Goal: Task Accomplishment & Management: Complete application form

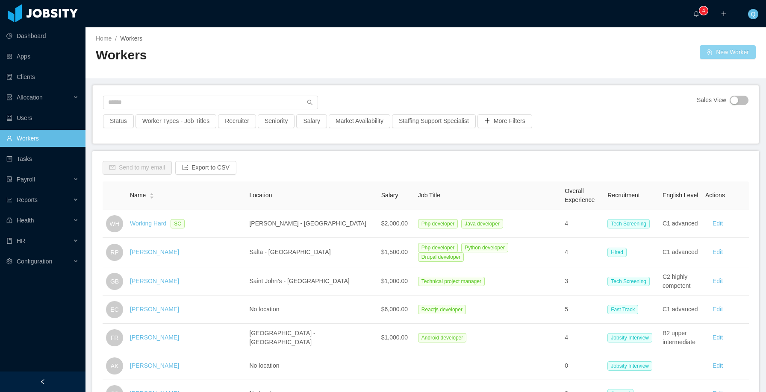
click at [726, 54] on button "New Worker" at bounding box center [728, 52] width 56 height 14
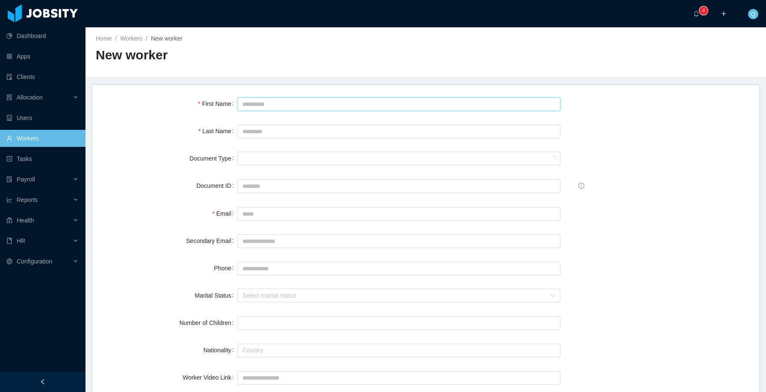
click at [263, 103] on input "First Name" at bounding box center [398, 104] width 323 height 14
type input "******"
click at [320, 130] on input "Last Name" at bounding box center [398, 132] width 323 height 14
type input "****"
click at [325, 159] on div "Document type" at bounding box center [395, 158] width 307 height 13
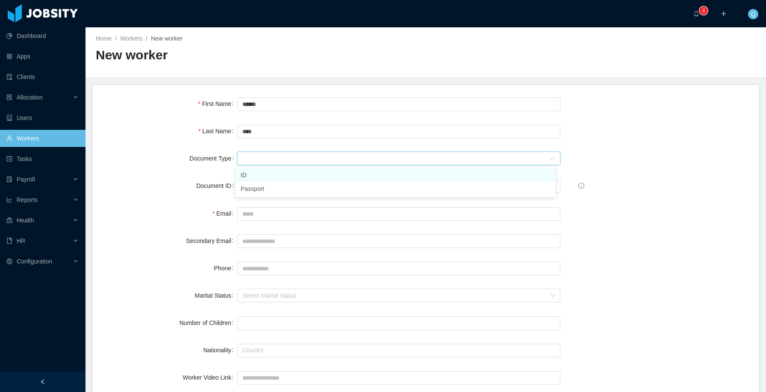
click at [324, 176] on li "ID" at bounding box center [395, 175] width 320 height 14
click at [324, 183] on input "Document ID" at bounding box center [398, 186] width 323 height 14
click at [256, 216] on input "Email" at bounding box center [398, 214] width 323 height 14
type input "**********"
click at [276, 244] on input "Secondary Email" at bounding box center [398, 242] width 323 height 14
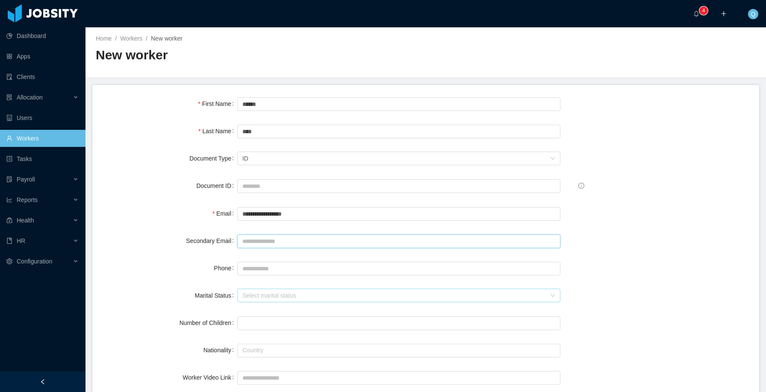
click at [252, 298] on div "Select marital status" at bounding box center [393, 295] width 303 height 9
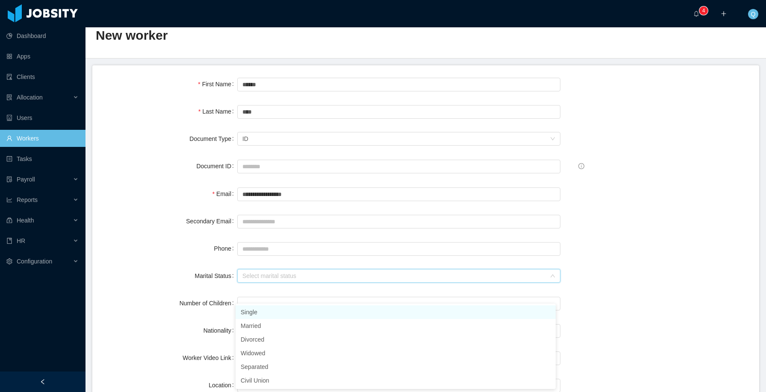
scroll to position [60, 0]
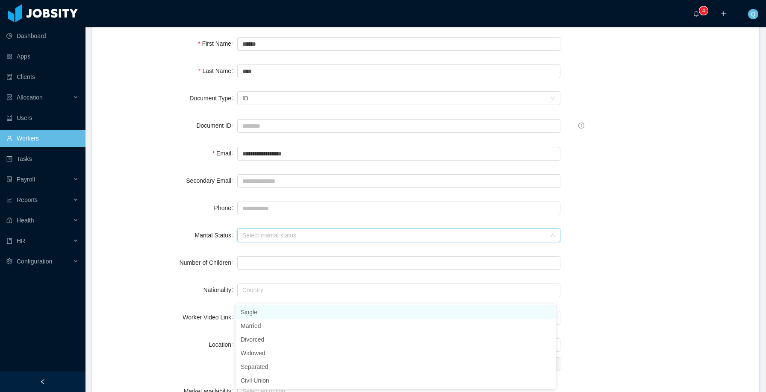
click at [269, 310] on li "Single" at bounding box center [395, 313] width 320 height 14
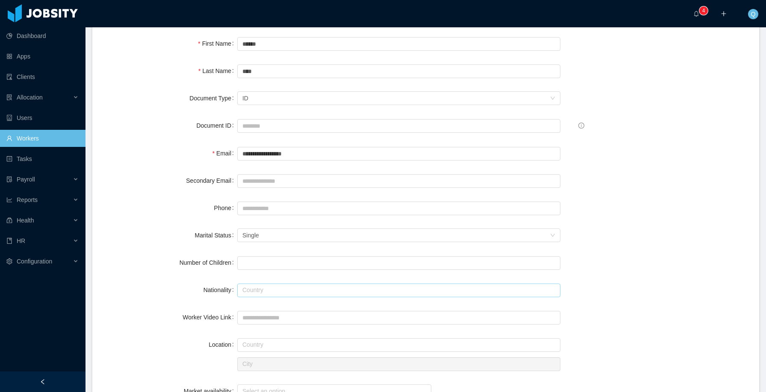
click at [273, 290] on input "text" at bounding box center [398, 291] width 323 height 14
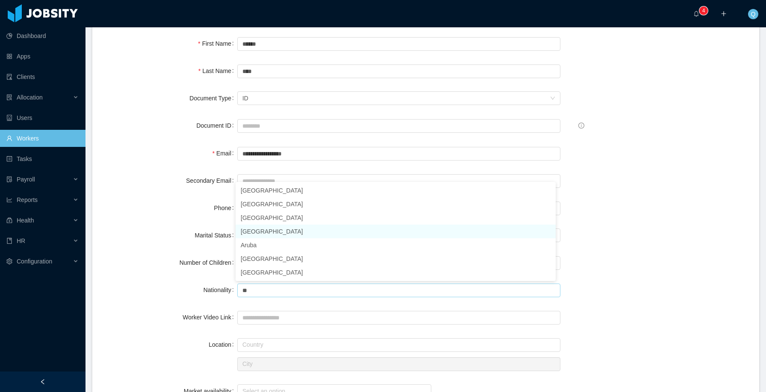
click at [278, 228] on li "[GEOGRAPHIC_DATA]" at bounding box center [395, 232] width 320 height 14
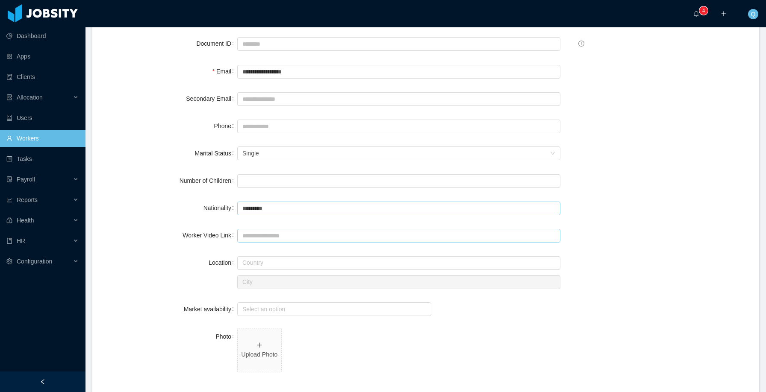
scroll to position [166, 0]
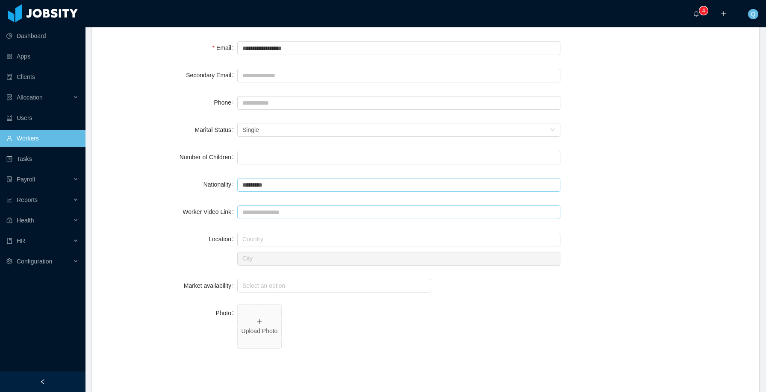
type input "*********"
click at [293, 211] on input "Worker Video Link" at bounding box center [398, 213] width 323 height 14
click at [288, 237] on input "text" at bounding box center [398, 240] width 323 height 14
click at [265, 257] on li "[GEOGRAPHIC_DATA]" at bounding box center [395, 256] width 320 height 14
type input "*********"
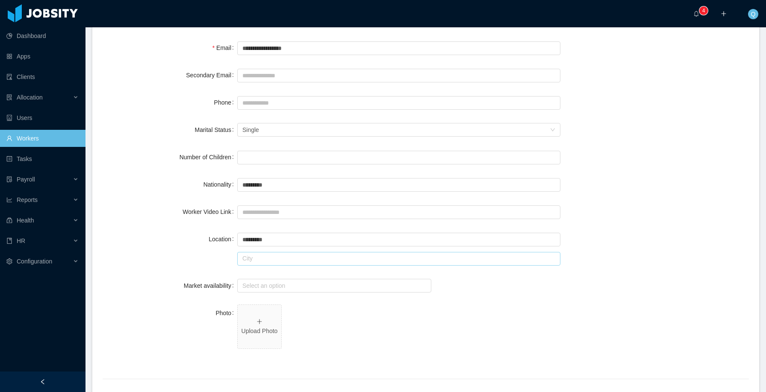
click at [268, 260] on input "text" at bounding box center [398, 259] width 323 height 14
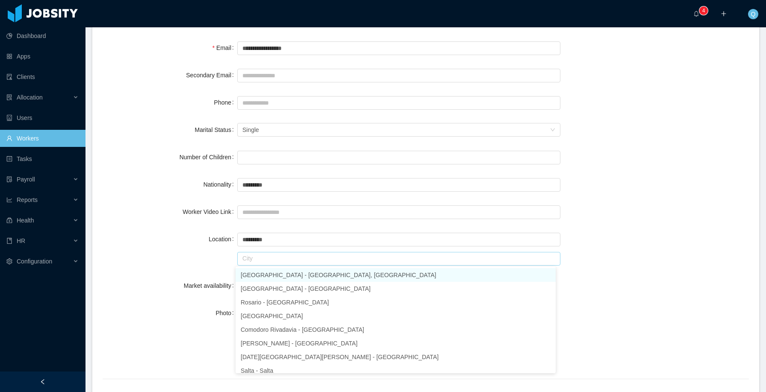
click at [273, 274] on li "[GEOGRAPHIC_DATA] - [GEOGRAPHIC_DATA], [GEOGRAPHIC_DATA]" at bounding box center [395, 275] width 320 height 14
type input "**********"
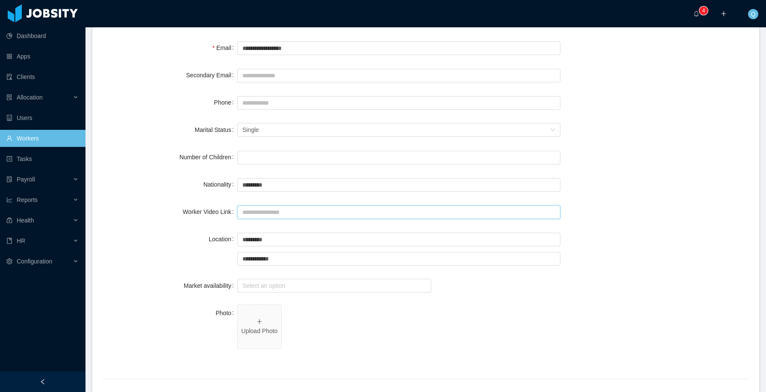
click at [281, 211] on input "Worker Video Link" at bounding box center [398, 213] width 323 height 14
paste input "**********"
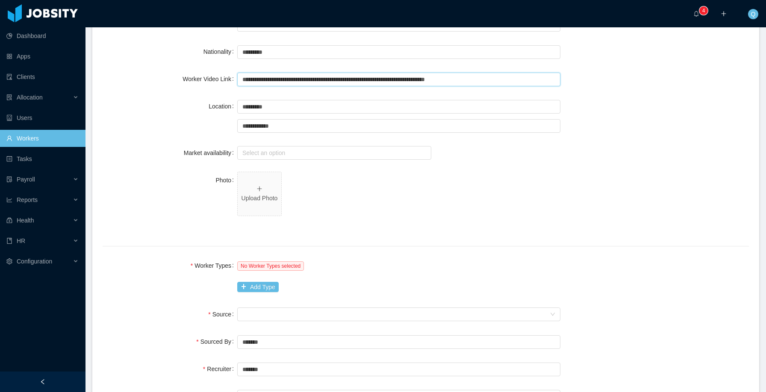
scroll to position [347, 0]
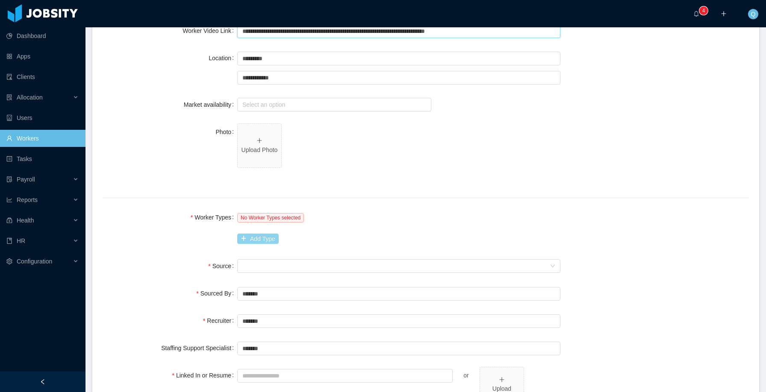
type input "**********"
click at [250, 236] on button "Add Type" at bounding box center [257, 239] width 41 height 10
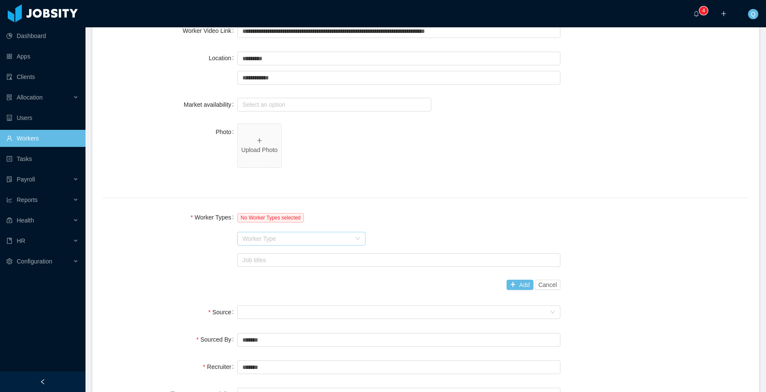
click at [252, 238] on div "Worker Type" at bounding box center [296, 239] width 109 height 9
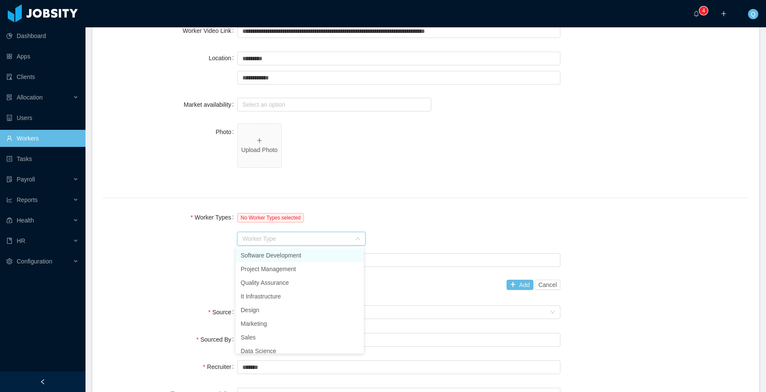
click at [263, 255] on li "Software Development" at bounding box center [299, 256] width 128 height 14
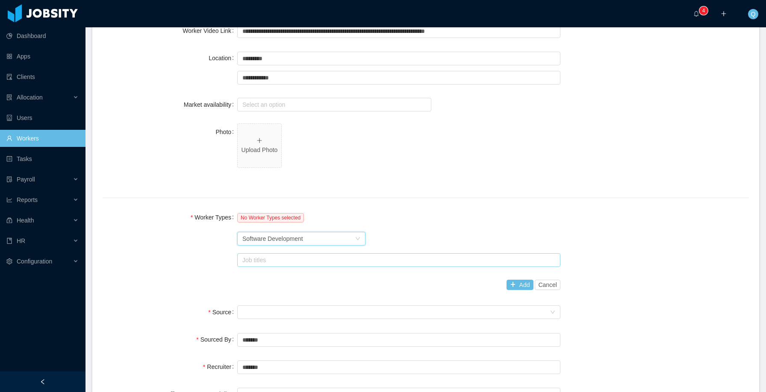
click at [265, 259] on div "Job titles" at bounding box center [396, 260] width 309 height 9
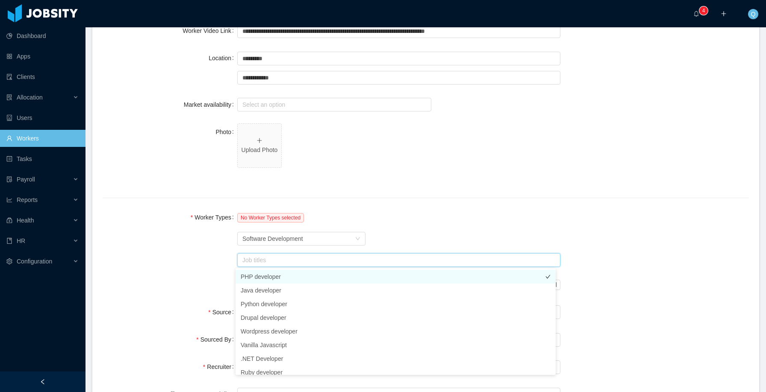
click at [270, 275] on li "PHP developer" at bounding box center [395, 277] width 320 height 14
click at [188, 273] on div "Worker Types No Worker Types selected Worker Type Software Development Job titl…" at bounding box center [426, 251] width 646 height 85
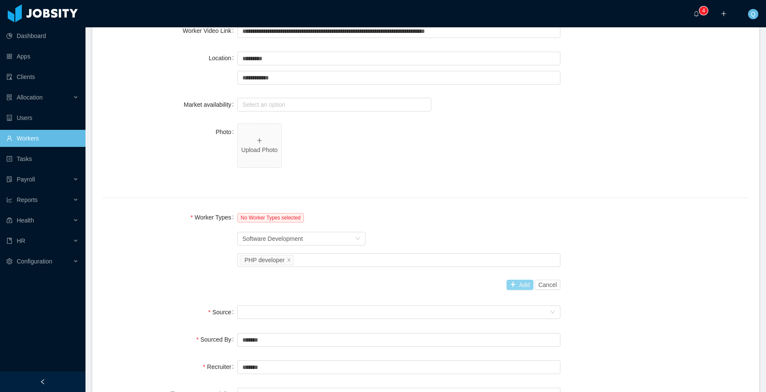
click at [512, 284] on button "Add" at bounding box center [519, 285] width 27 height 10
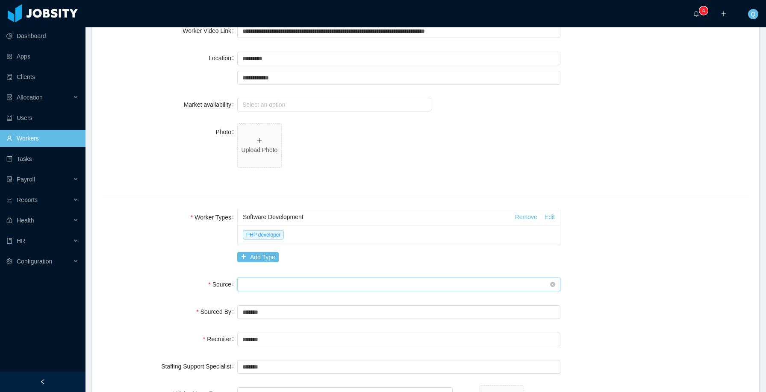
click at [262, 288] on div "Seniority" at bounding box center [395, 284] width 307 height 13
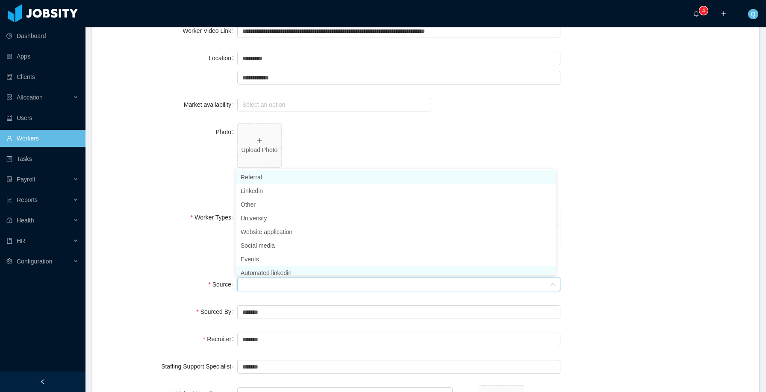
scroll to position [4, 0]
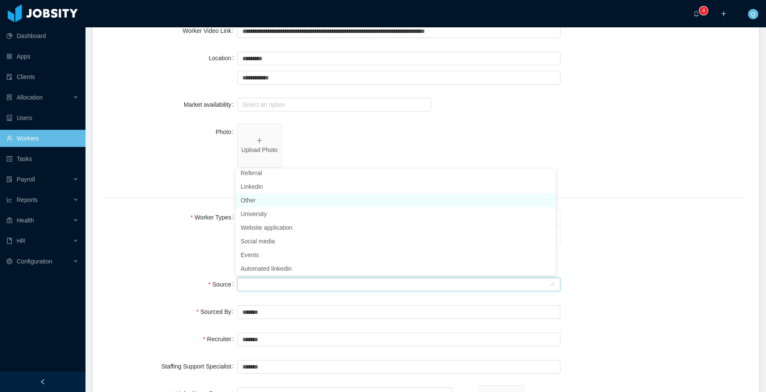
click at [258, 201] on li "Other" at bounding box center [395, 201] width 320 height 14
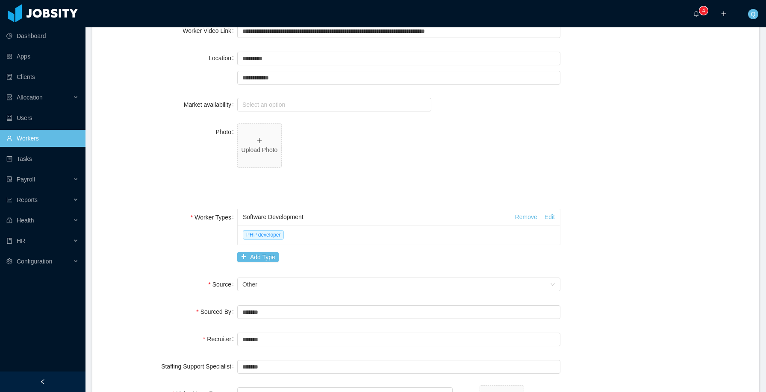
click at [186, 259] on div "Worker Types Software Development Remove Edit PHP developer Add Type" at bounding box center [426, 237] width 646 height 57
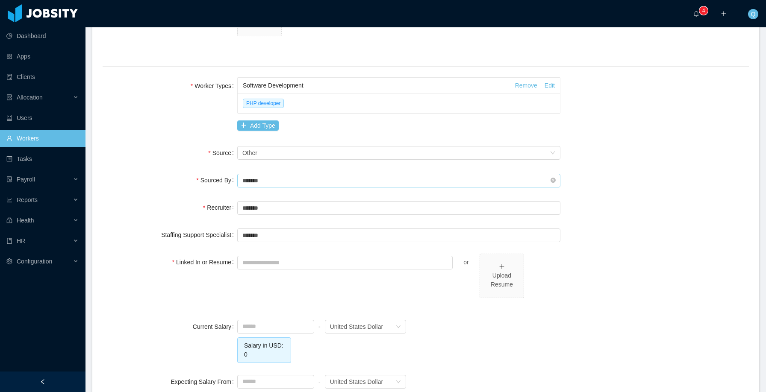
scroll to position [479, 0]
click at [276, 263] on input "Linked In or Resume" at bounding box center [344, 262] width 215 height 14
click at [492, 267] on div "Upload Resume" at bounding box center [501, 275] width 37 height 27
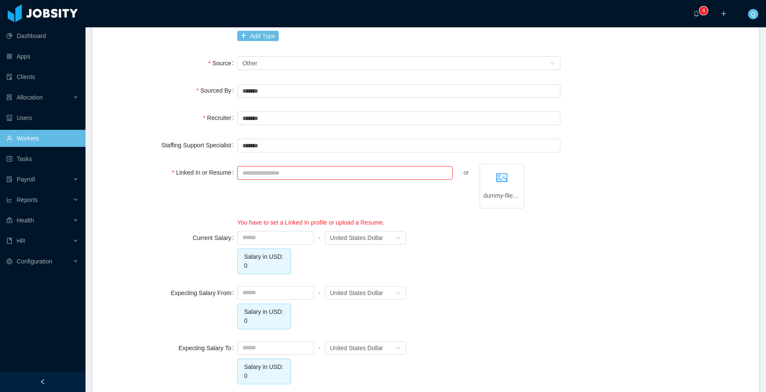
scroll to position [604, 0]
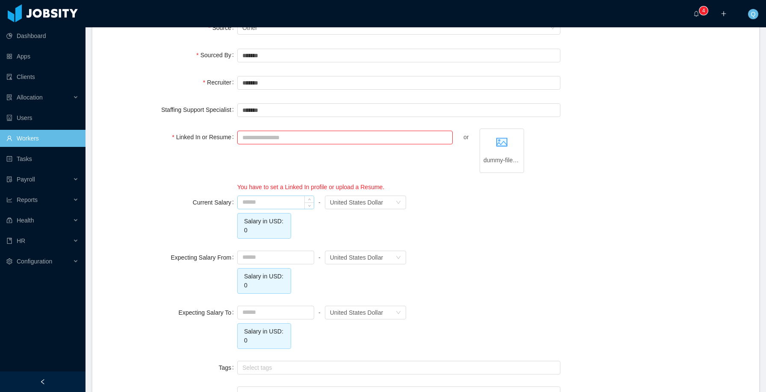
click at [293, 204] on input at bounding box center [276, 202] width 76 height 13
click at [294, 256] on input at bounding box center [276, 257] width 76 height 13
type input "*******"
click at [291, 310] on input at bounding box center [276, 312] width 76 height 13
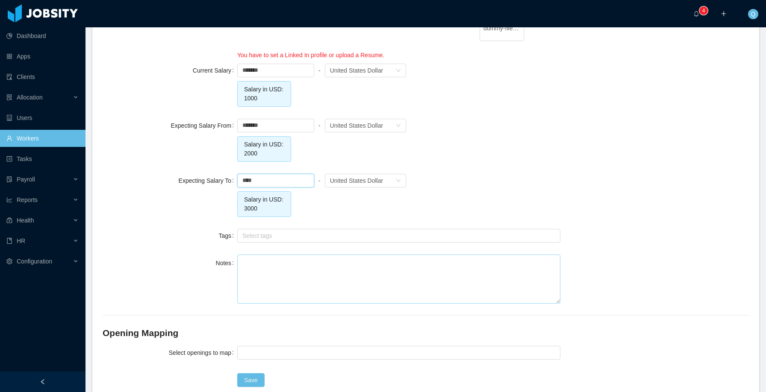
scroll to position [748, 0]
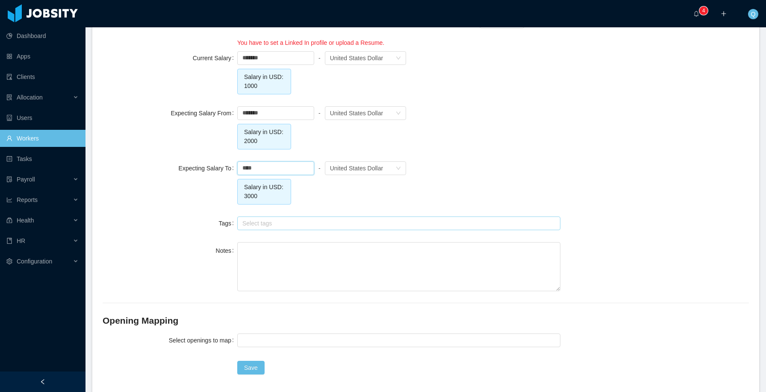
click at [331, 226] on div "Select tags" at bounding box center [396, 223] width 309 height 9
type input "*******"
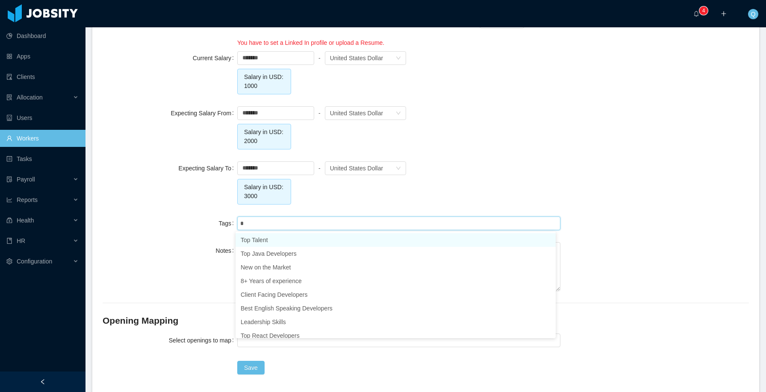
type input "**"
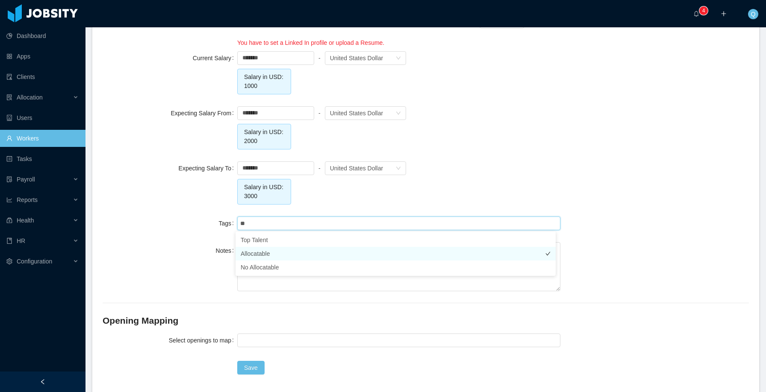
click at [294, 255] on li "Allocatable" at bounding box center [395, 254] width 320 height 14
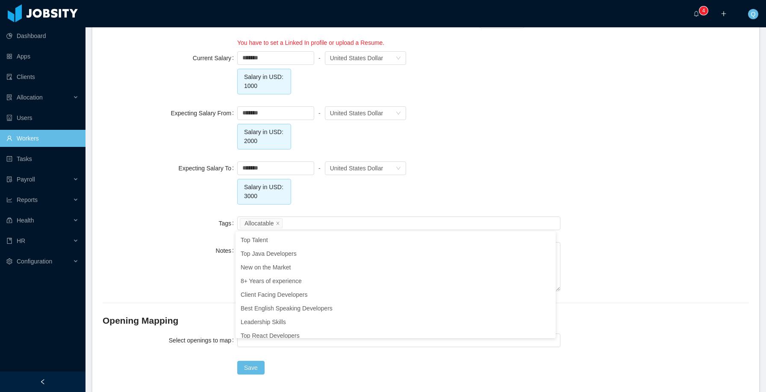
click at [606, 229] on div "Tags Select tags Allocatable" at bounding box center [426, 223] width 646 height 17
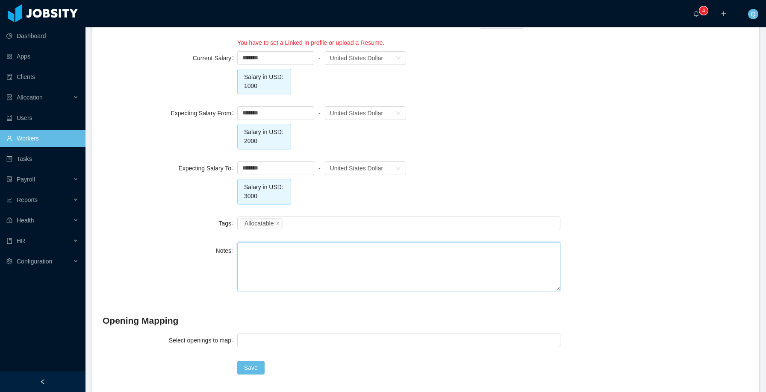
click at [413, 278] on textarea "Notes" at bounding box center [398, 266] width 323 height 49
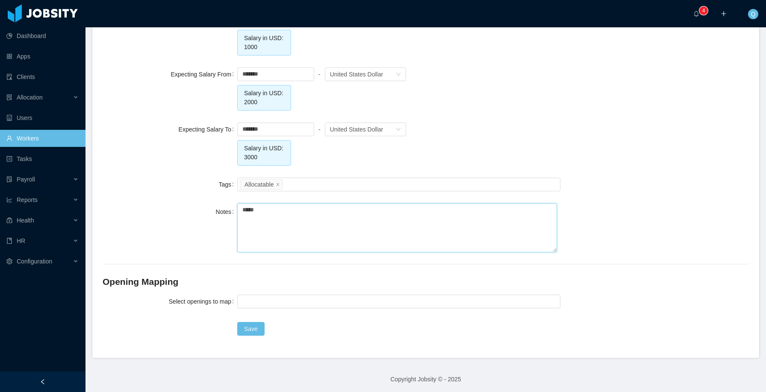
scroll to position [789, 0]
type textarea "*****"
click at [303, 302] on div at bounding box center [397, 300] width 315 height 13
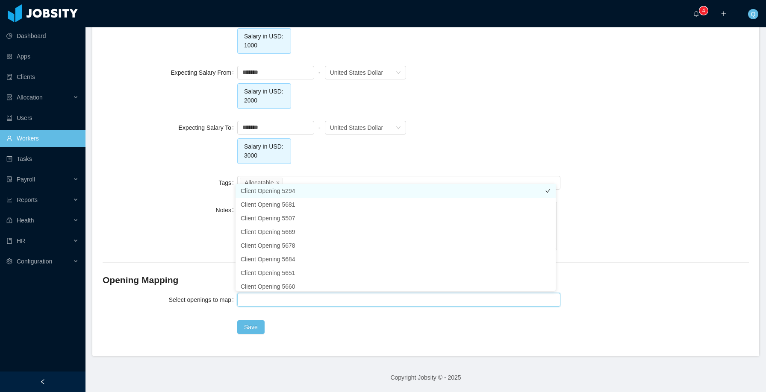
click at [302, 190] on li "Client Opening 5294" at bounding box center [395, 191] width 320 height 14
click at [347, 326] on div "Save" at bounding box center [398, 327] width 323 height 17
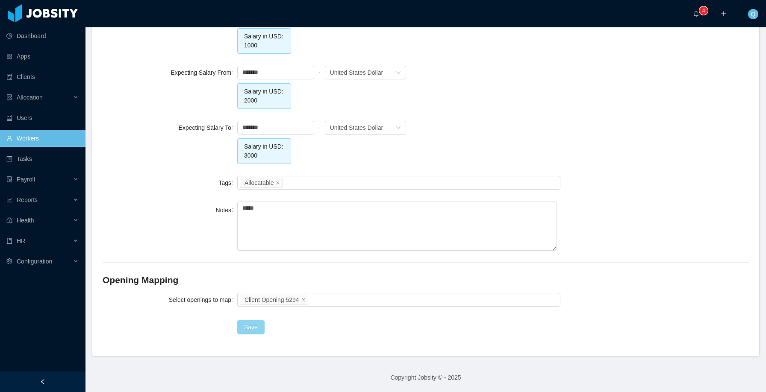
click at [251, 327] on button "Save" at bounding box center [250, 328] width 27 height 14
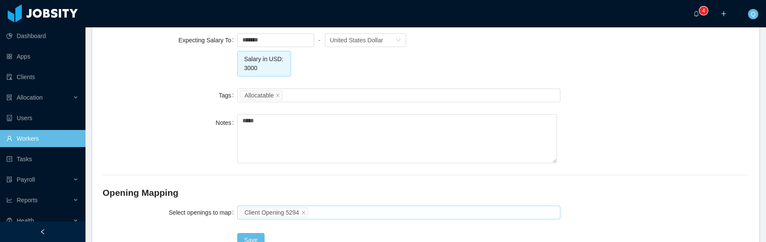
scroll to position [938, 0]
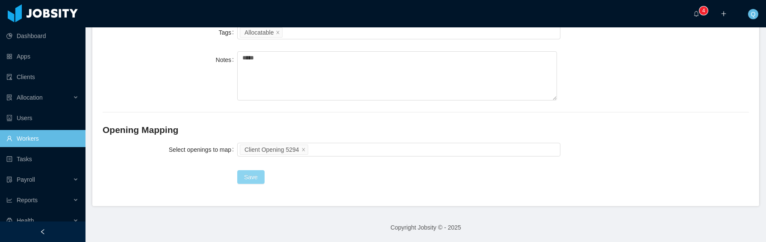
click at [251, 177] on button "Save" at bounding box center [250, 177] width 27 height 14
click at [245, 179] on button "Save" at bounding box center [250, 177] width 27 height 14
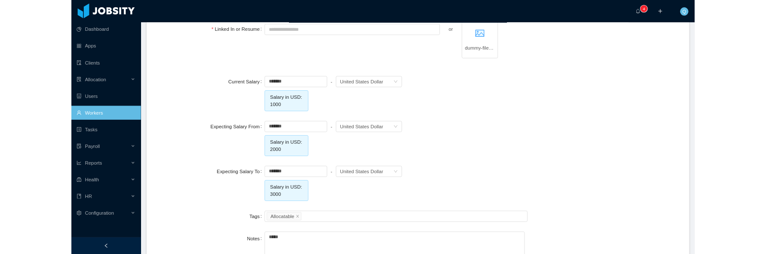
scroll to position [855, 0]
